Goal: Browse casually

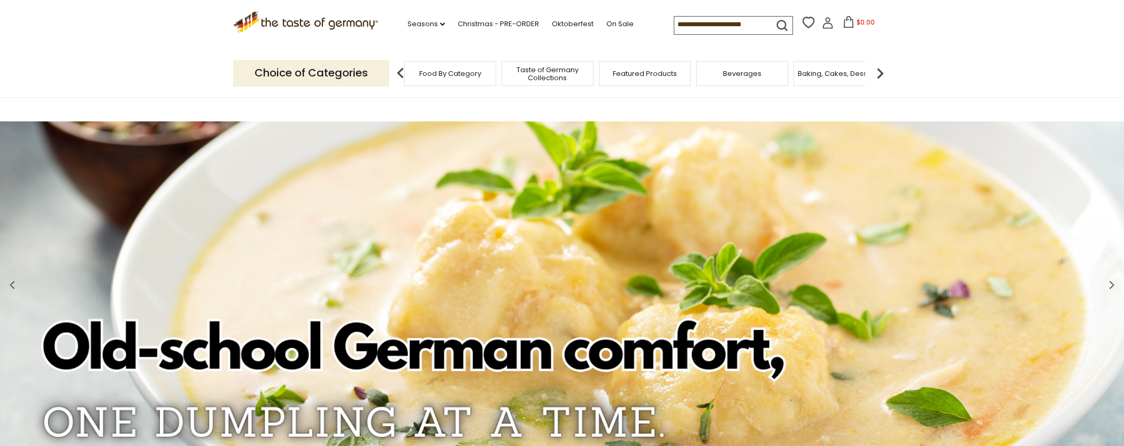
click at [473, 70] on span "Food By Category" at bounding box center [450, 74] width 62 height 8
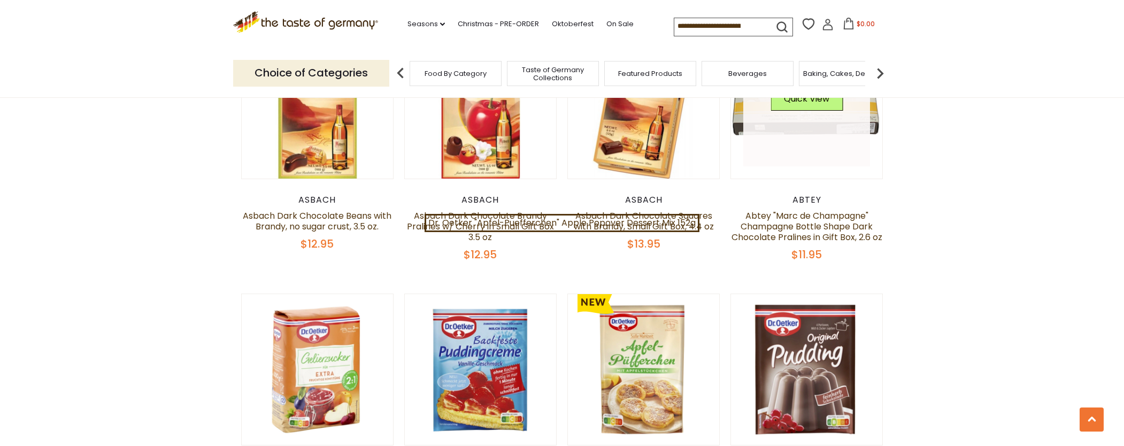
scroll to position [2219, 0]
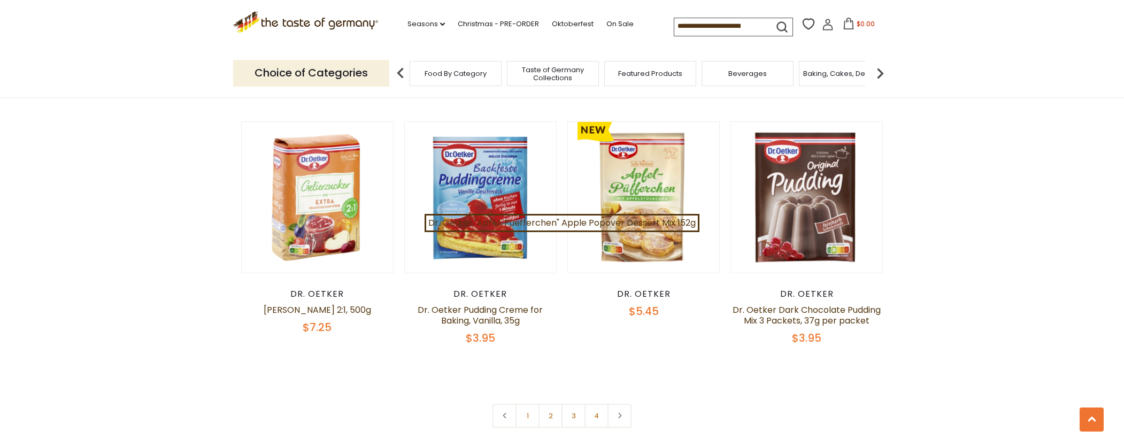
click at [547, 408] on link "2" at bounding box center [551, 416] width 24 height 24
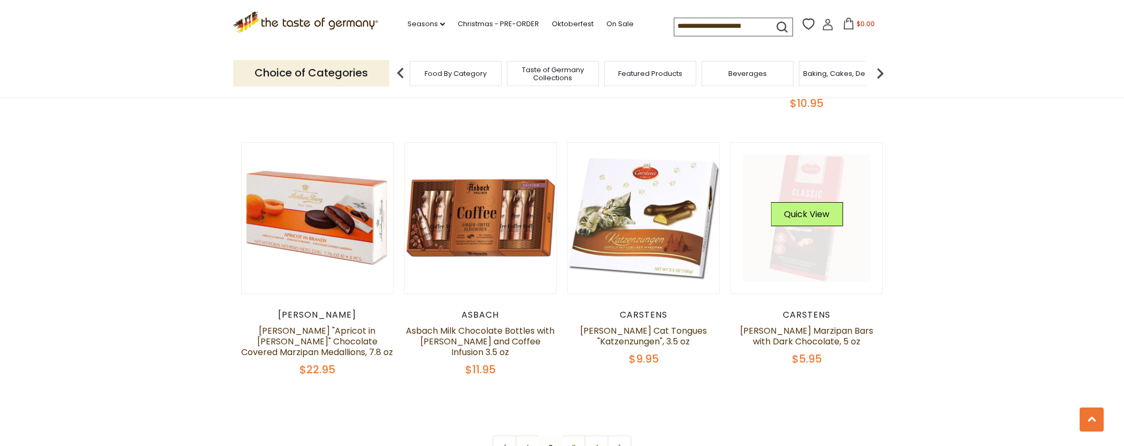
scroll to position [2322, 0]
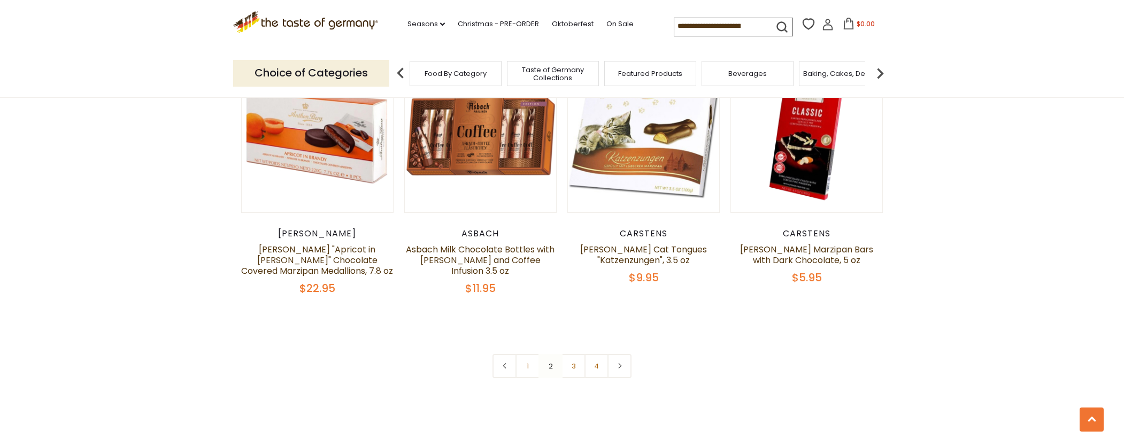
click at [580, 354] on link "3" at bounding box center [574, 366] width 24 height 24
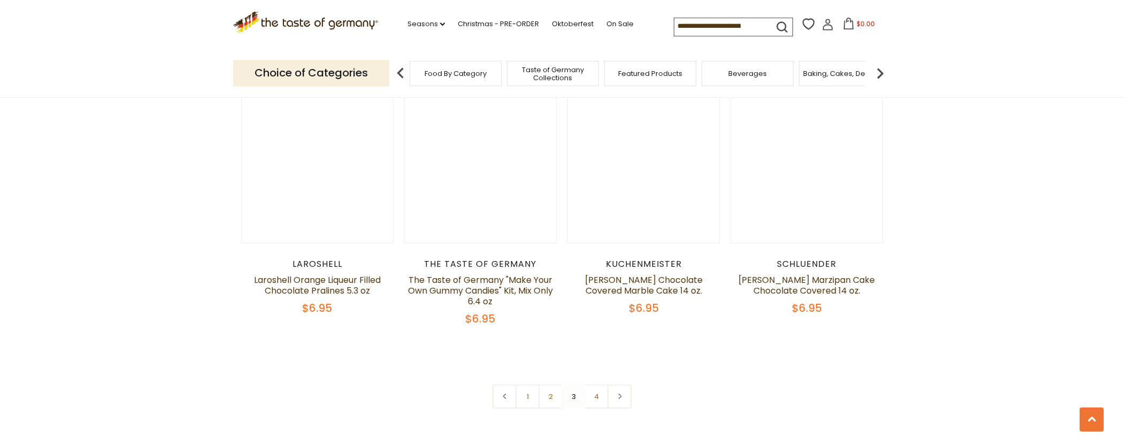
scroll to position [2350, 0]
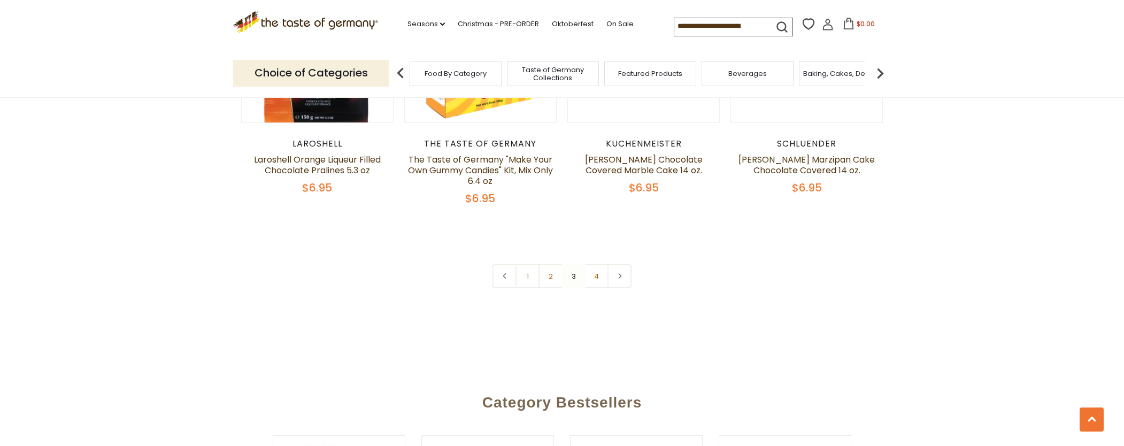
click at [605, 269] on link "4" at bounding box center [597, 276] width 24 height 24
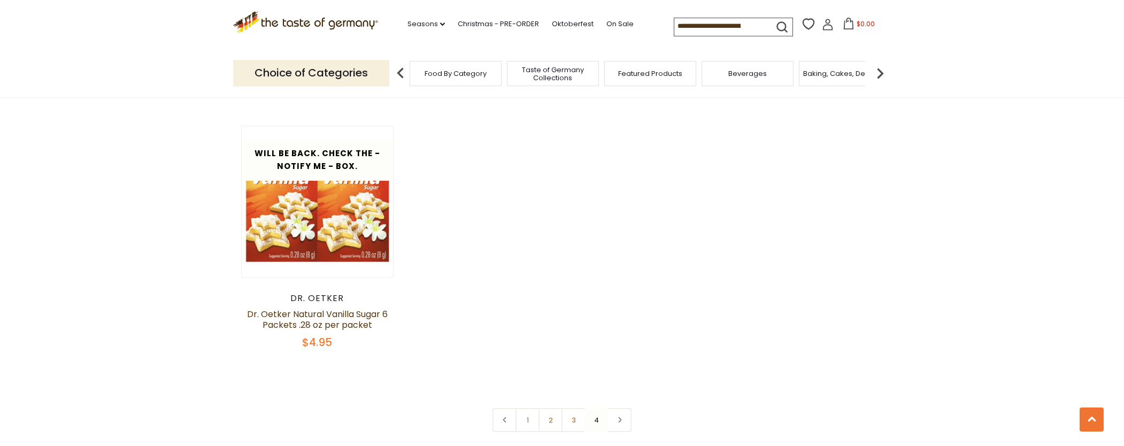
scroll to position [1434, 0]
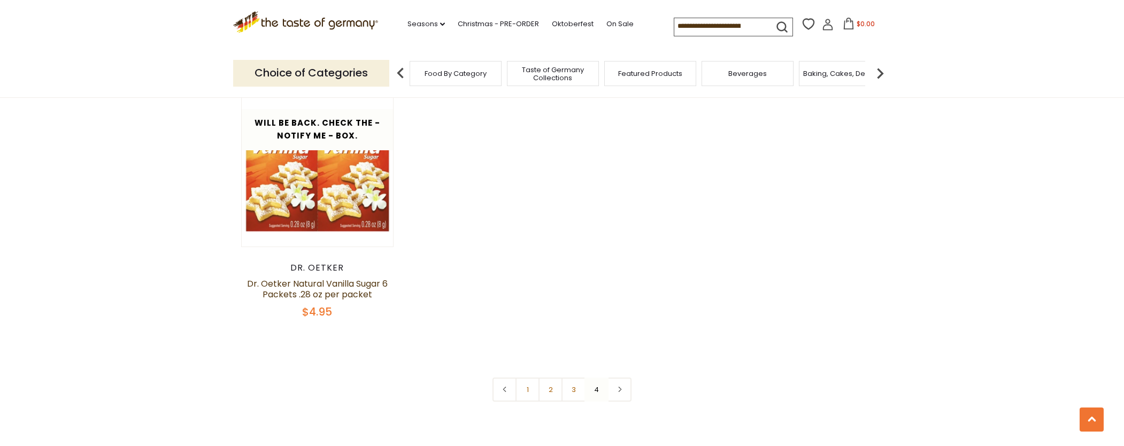
click at [625, 384] on link at bounding box center [620, 390] width 24 height 24
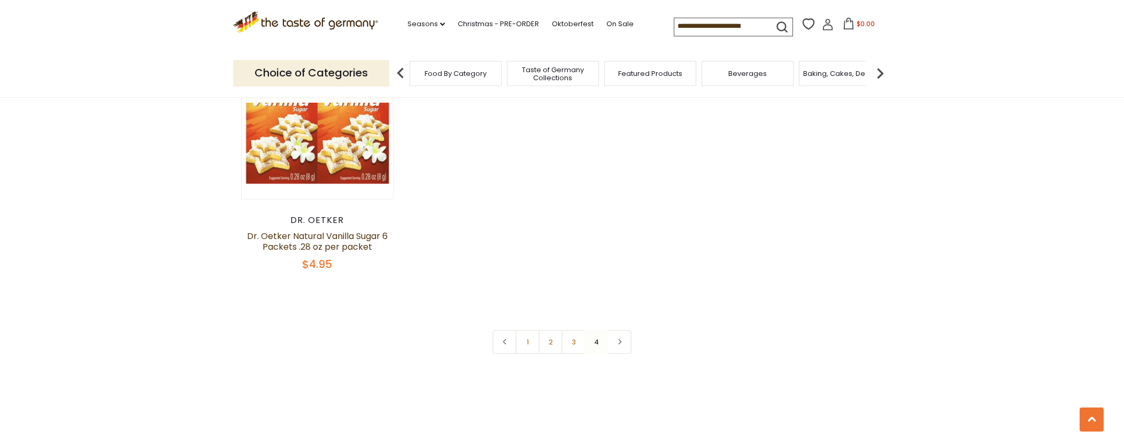
scroll to position [1483, 0]
click at [623, 335] on link at bounding box center [620, 341] width 24 height 24
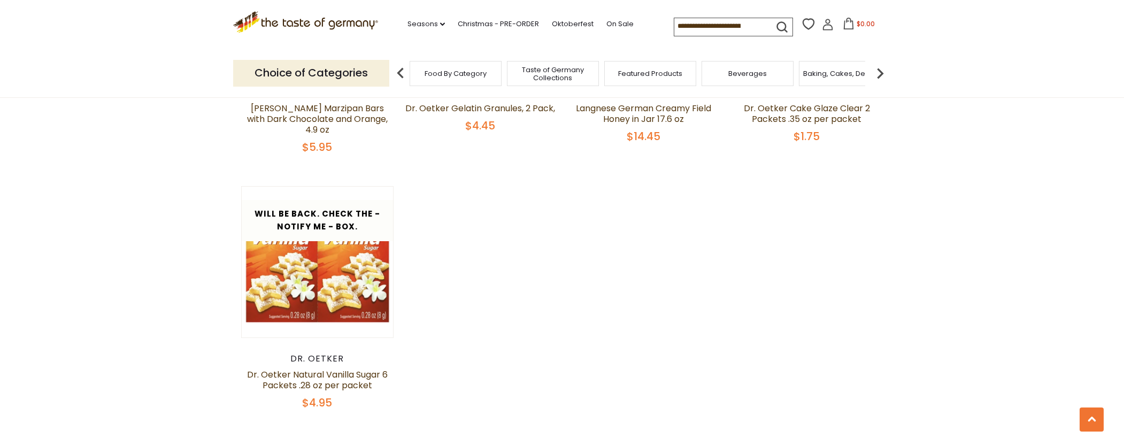
scroll to position [1447, 0]
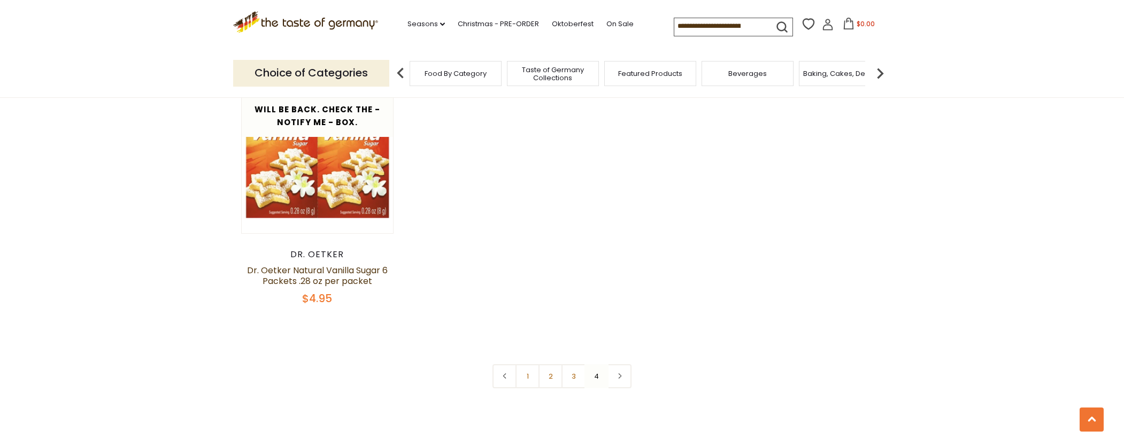
click at [623, 369] on link at bounding box center [620, 376] width 24 height 24
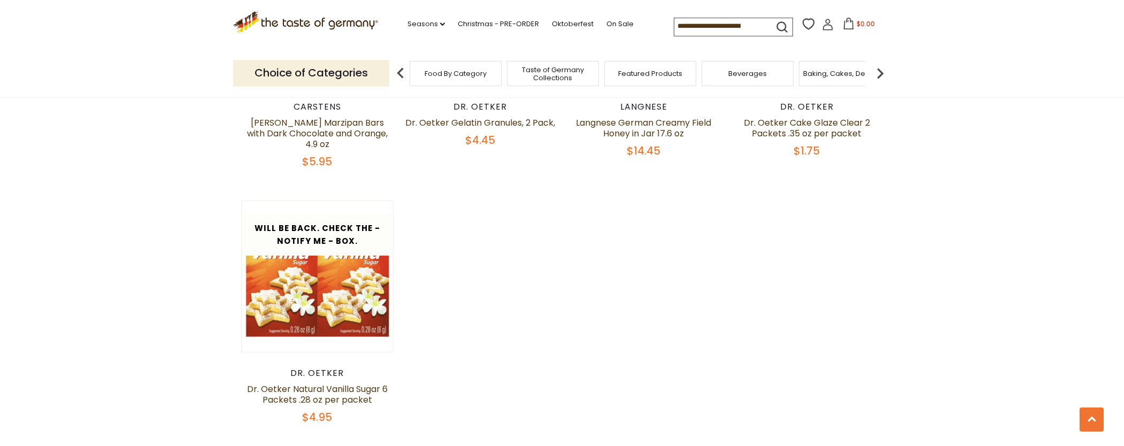
scroll to position [1633, 0]
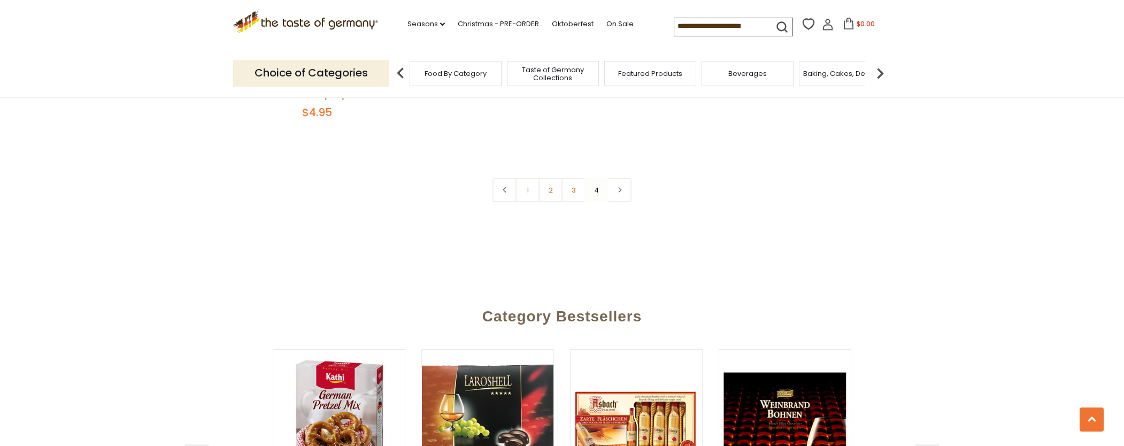
click at [620, 187] on icon at bounding box center [620, 189] width 6 height 5
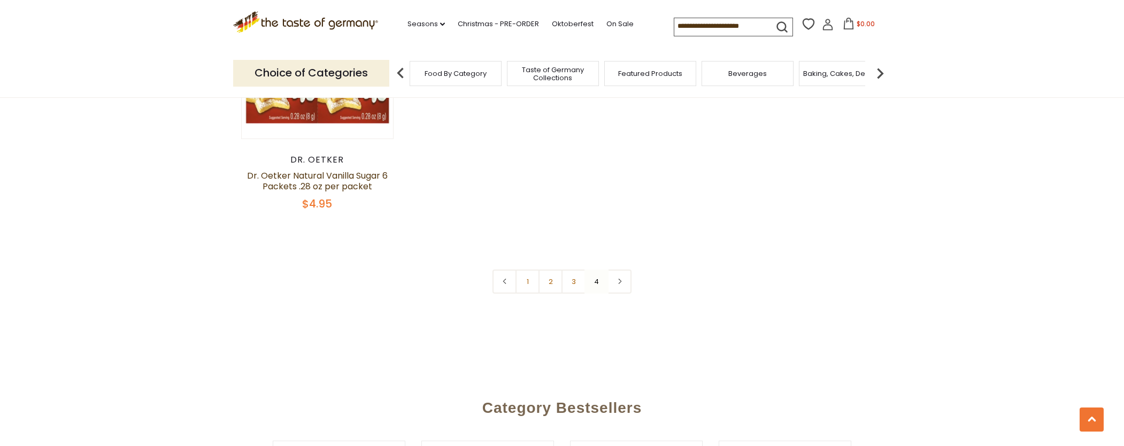
scroll to position [1532, 0]
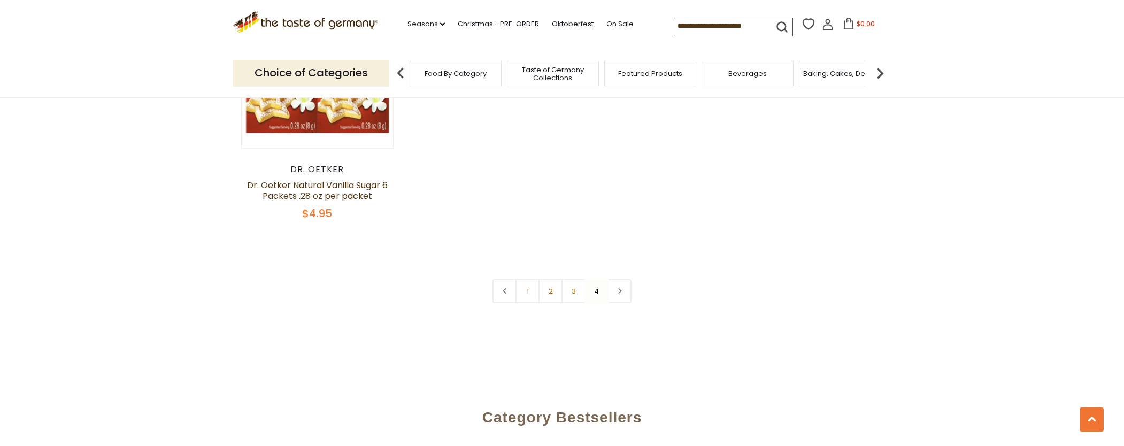
click at [621, 279] on link at bounding box center [620, 291] width 24 height 24
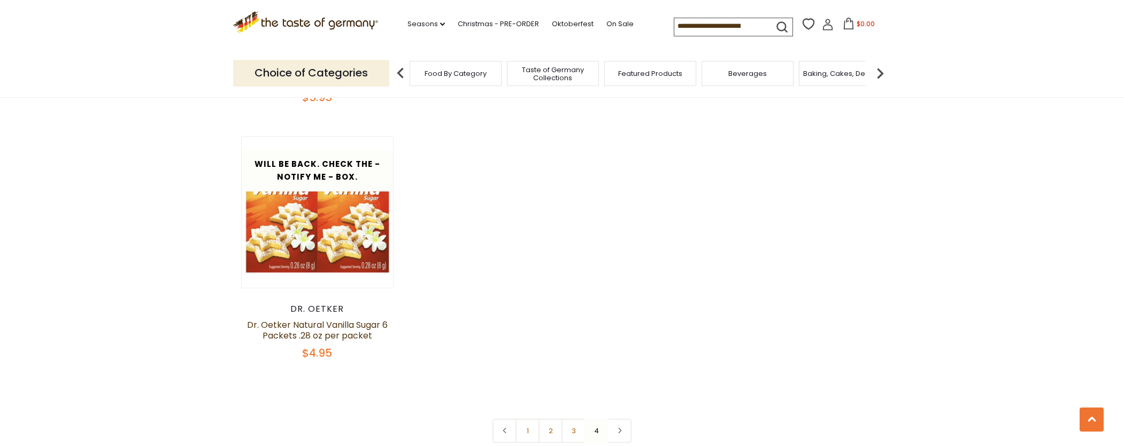
scroll to position [1453, 0]
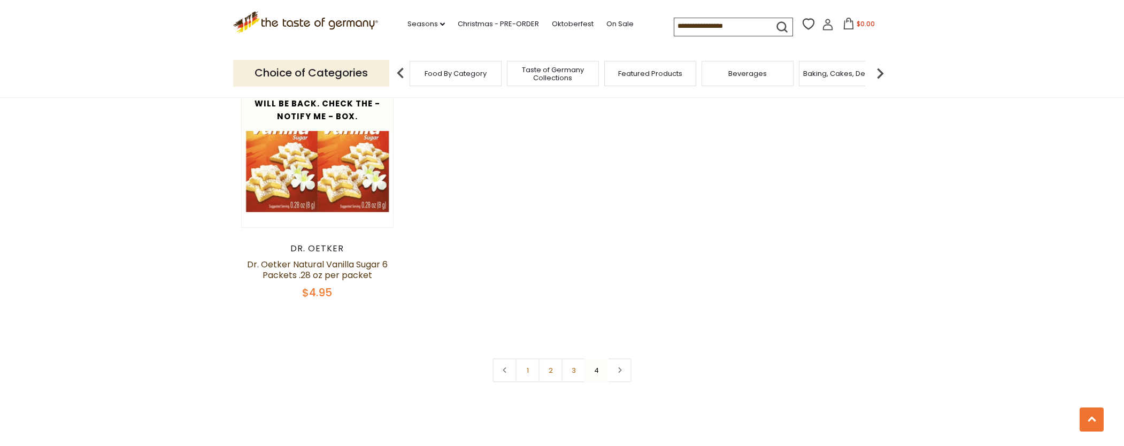
click at [620, 367] on icon at bounding box center [620, 369] width 6 height 5
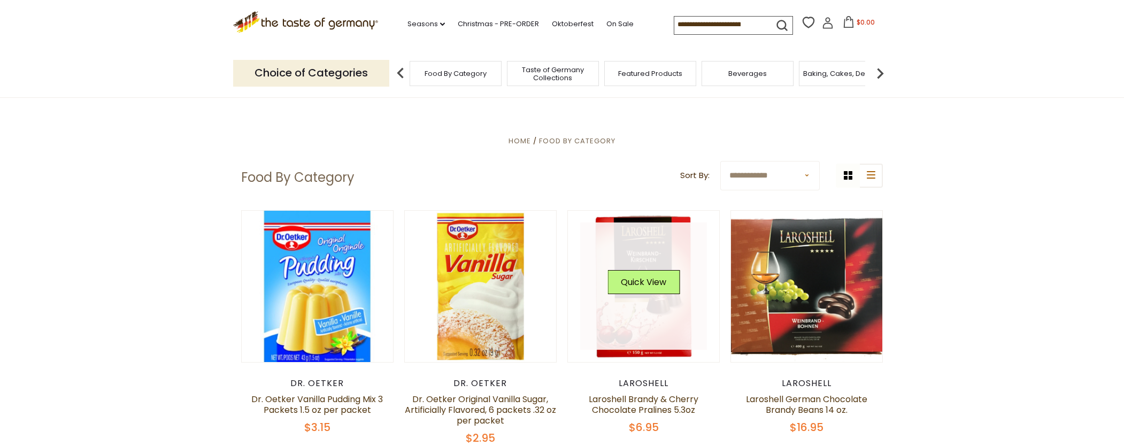
scroll to position [0, 0]
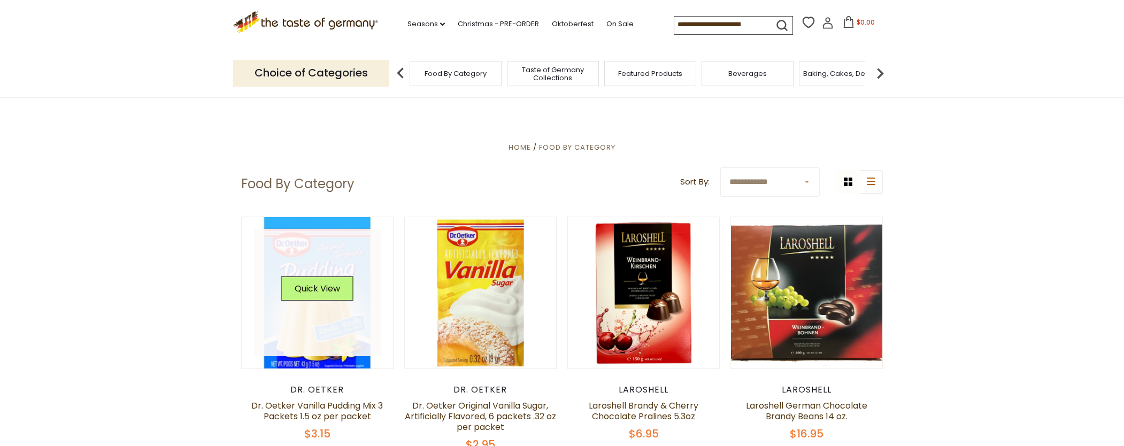
click at [352, 325] on link at bounding box center [317, 292] width 127 height 127
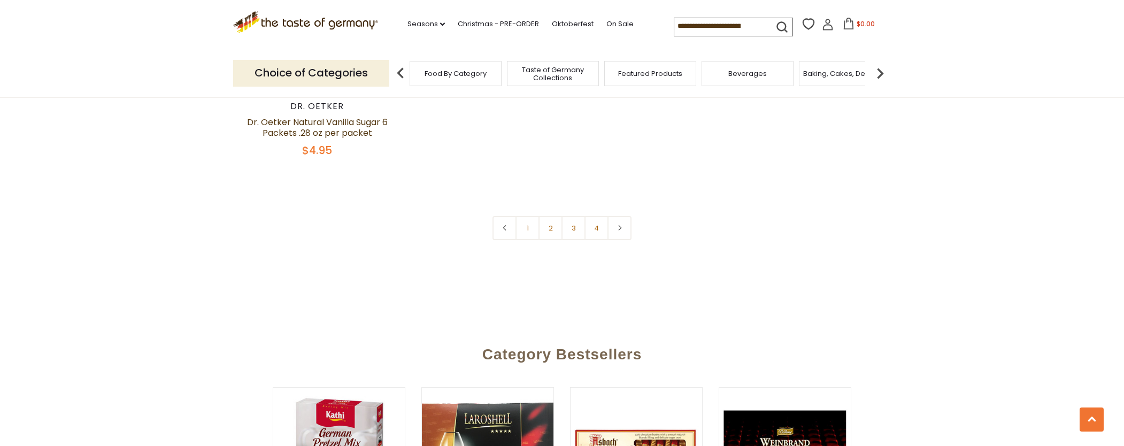
scroll to position [1602, 0]
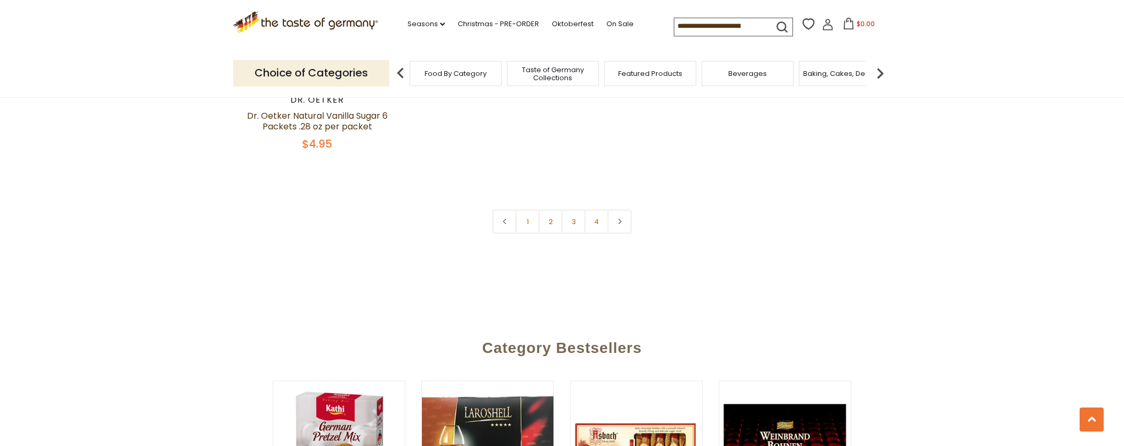
click at [615, 210] on link at bounding box center [620, 222] width 24 height 24
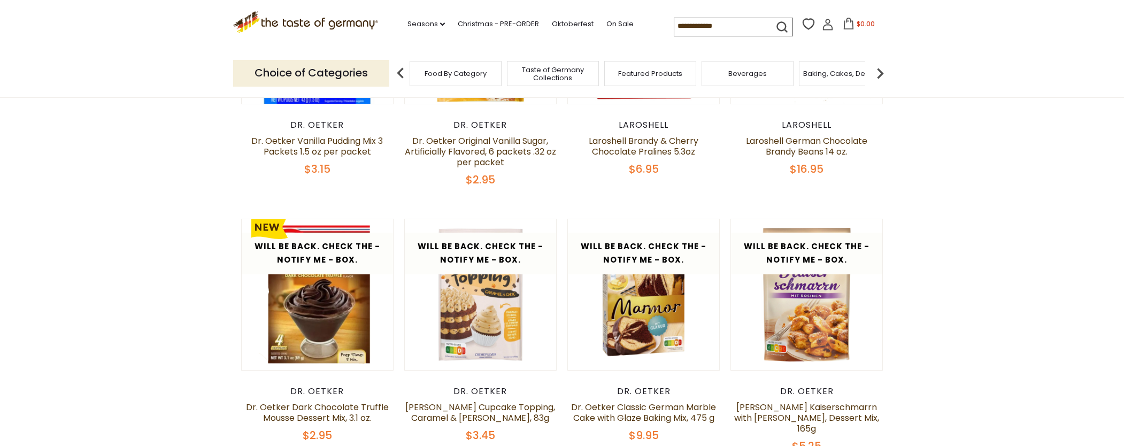
scroll to position [239, 0]
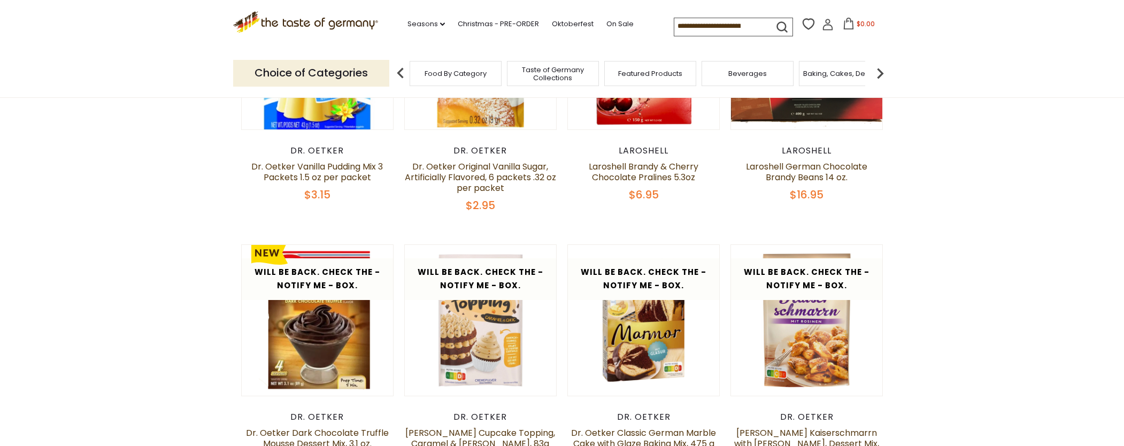
click at [577, 82] on div "Taste of Germany Collections" at bounding box center [553, 73] width 92 height 25
